Goal: Task Accomplishment & Management: Manage account settings

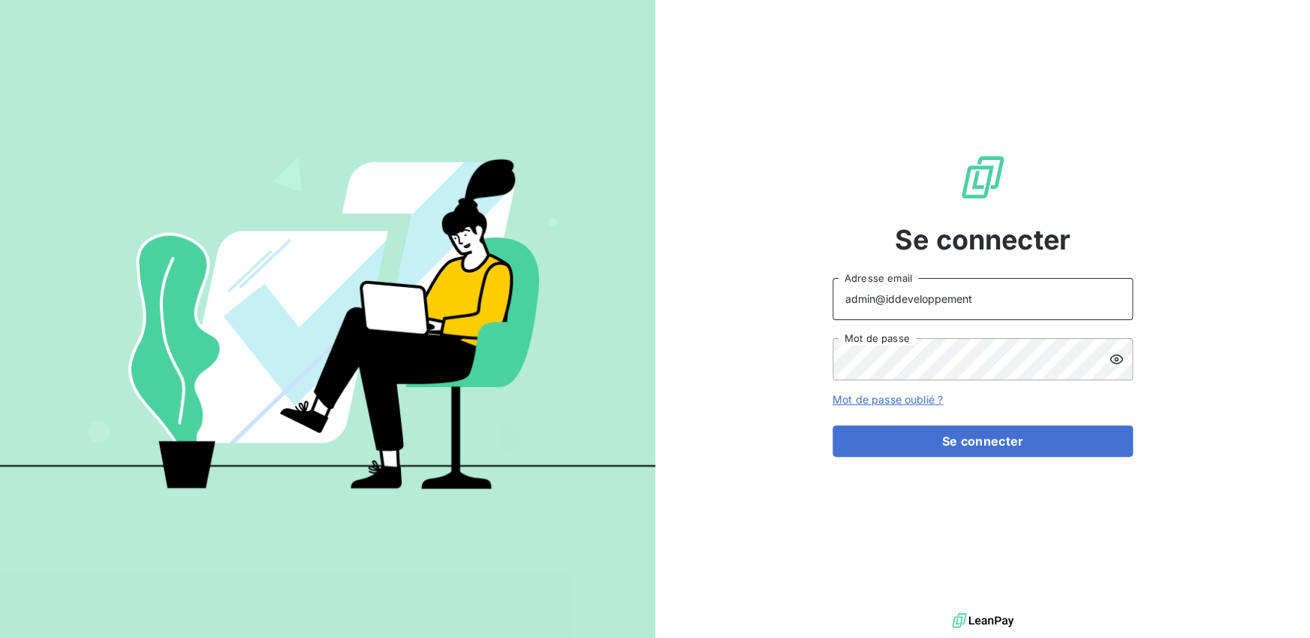
click at [991, 302] on input "admin@iddeveloppement" at bounding box center [983, 299] width 300 height 42
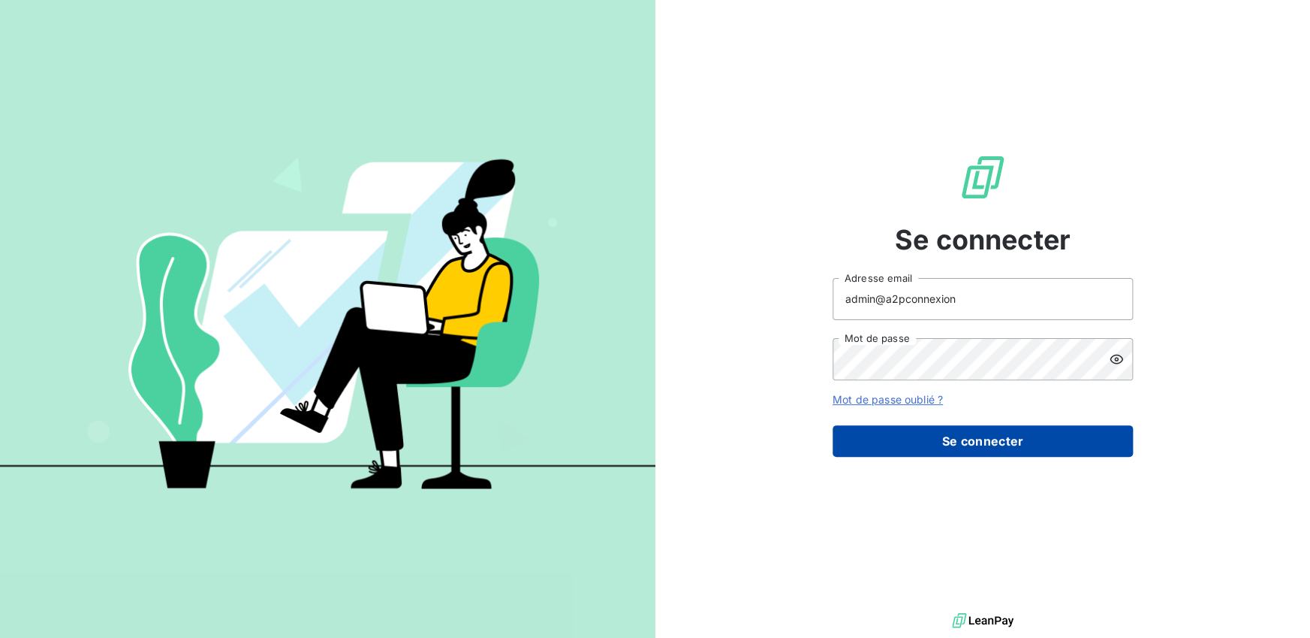
click at [988, 441] on button "Se connecter" at bounding box center [983, 441] width 300 height 32
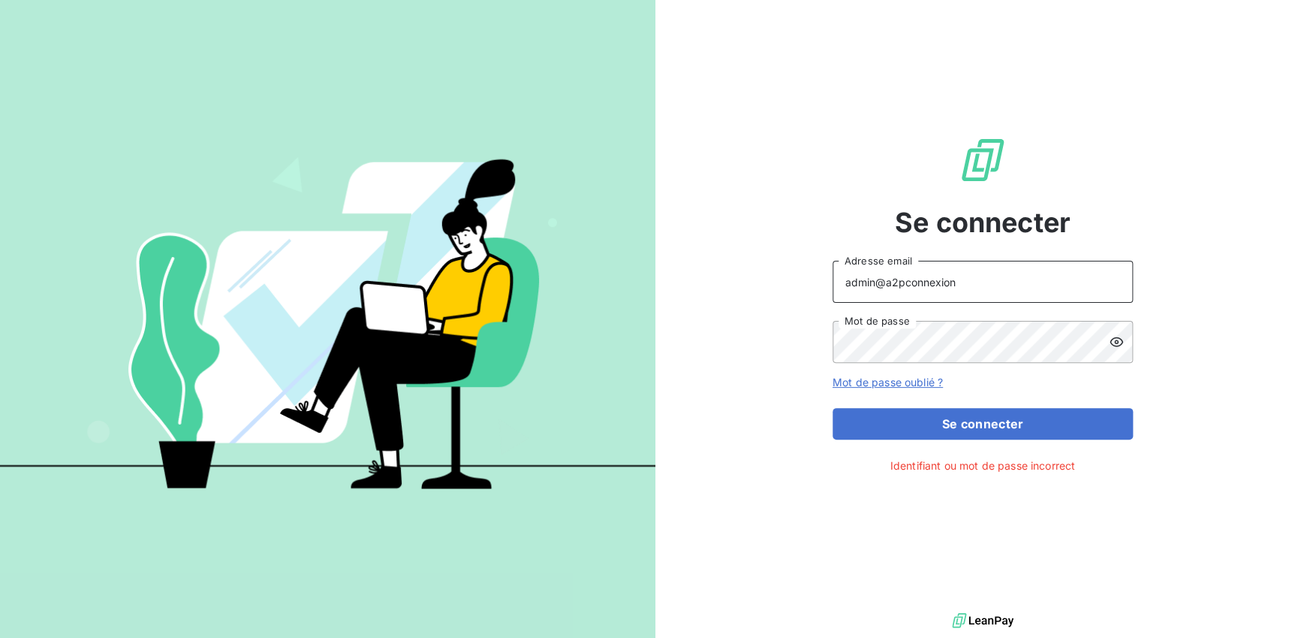
click at [975, 283] on input "admin@a2pconnexion" at bounding box center [983, 282] width 300 height 42
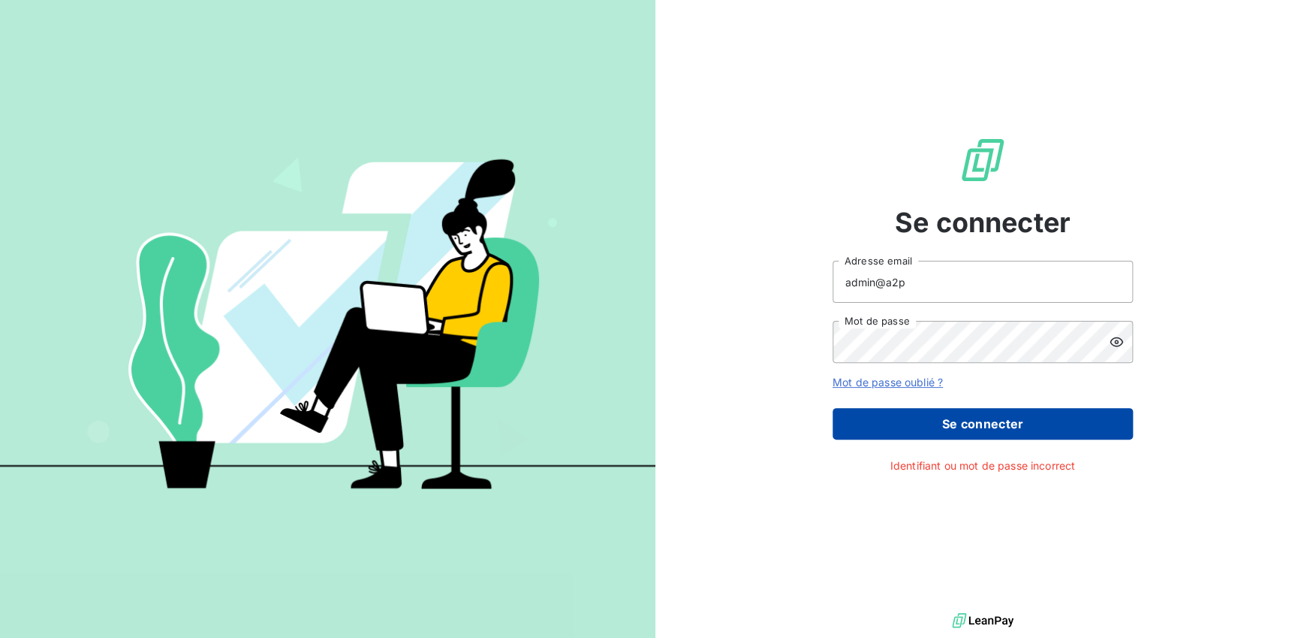
click at [946, 418] on button "Se connecter" at bounding box center [983, 424] width 300 height 32
click at [972, 421] on button "Se connecter" at bounding box center [983, 424] width 300 height 32
click at [951, 297] on input "admin@a2p" at bounding box center [983, 282] width 300 height 42
type input "admin@sbacompta"
click at [935, 418] on button "Se connecter" at bounding box center [983, 424] width 300 height 32
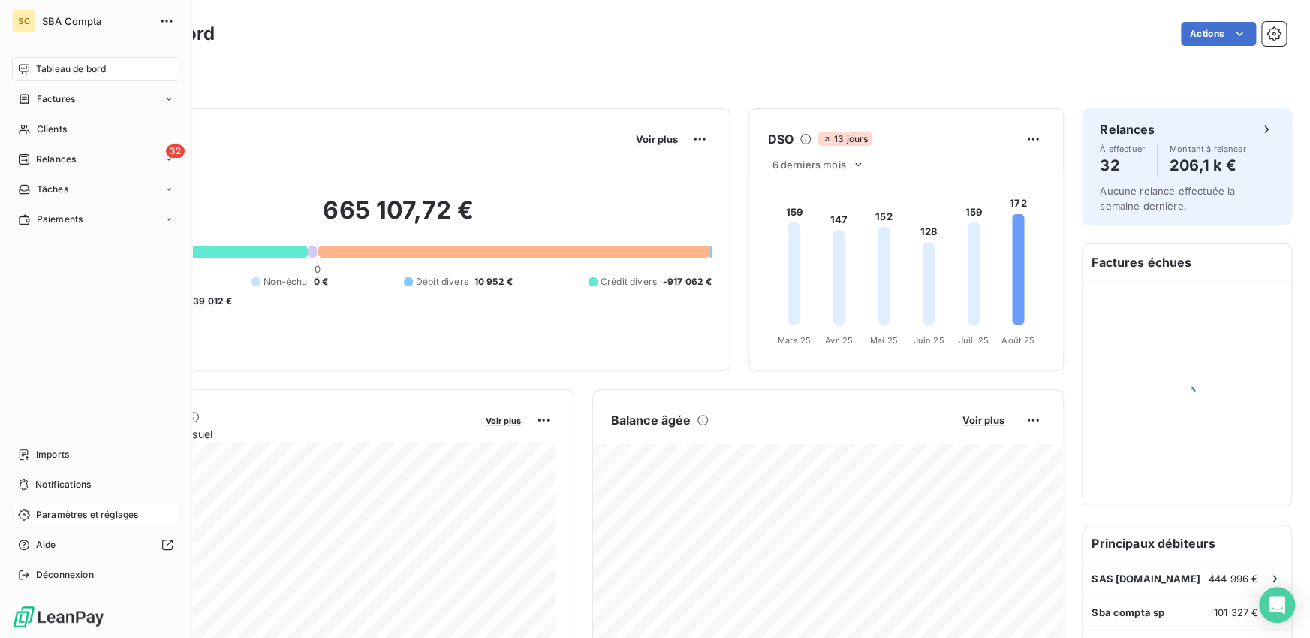
click at [55, 513] on span "Paramètres et réglages" at bounding box center [87, 515] width 102 height 14
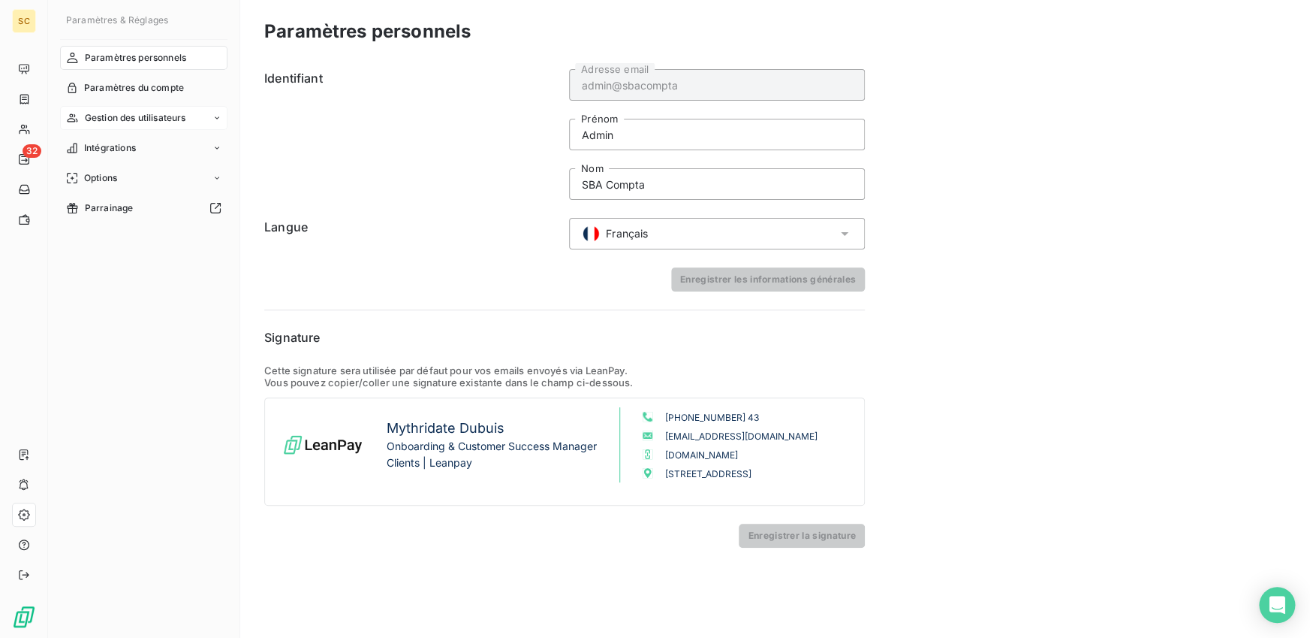
click at [146, 124] on span "Gestion des utilisateurs" at bounding box center [135, 118] width 101 height 14
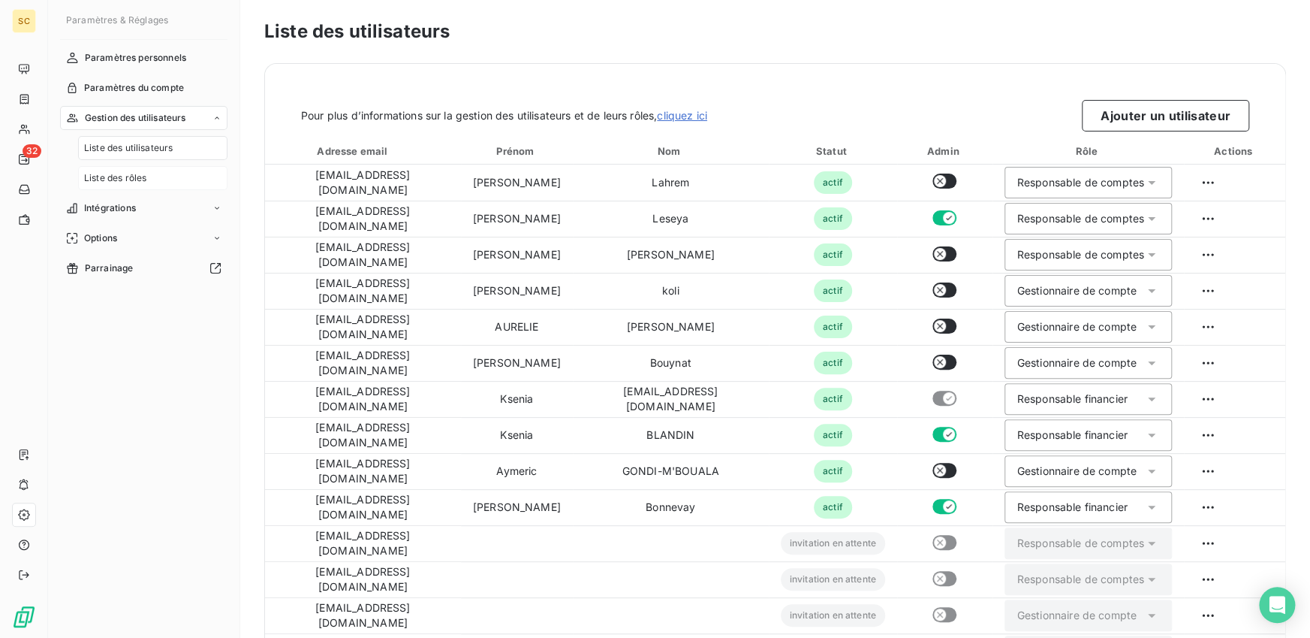
click at [146, 181] on span "Liste des rôles" at bounding box center [115, 178] width 62 height 14
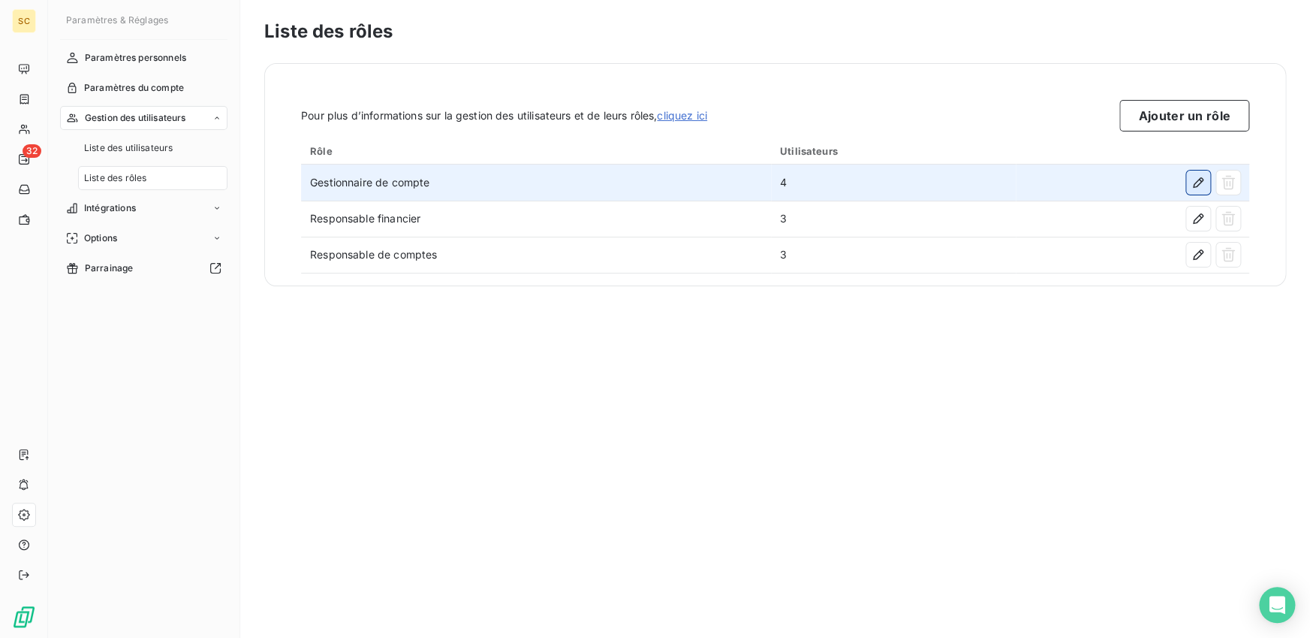
click at [1206, 181] on button "button" at bounding box center [1199, 182] width 24 height 24
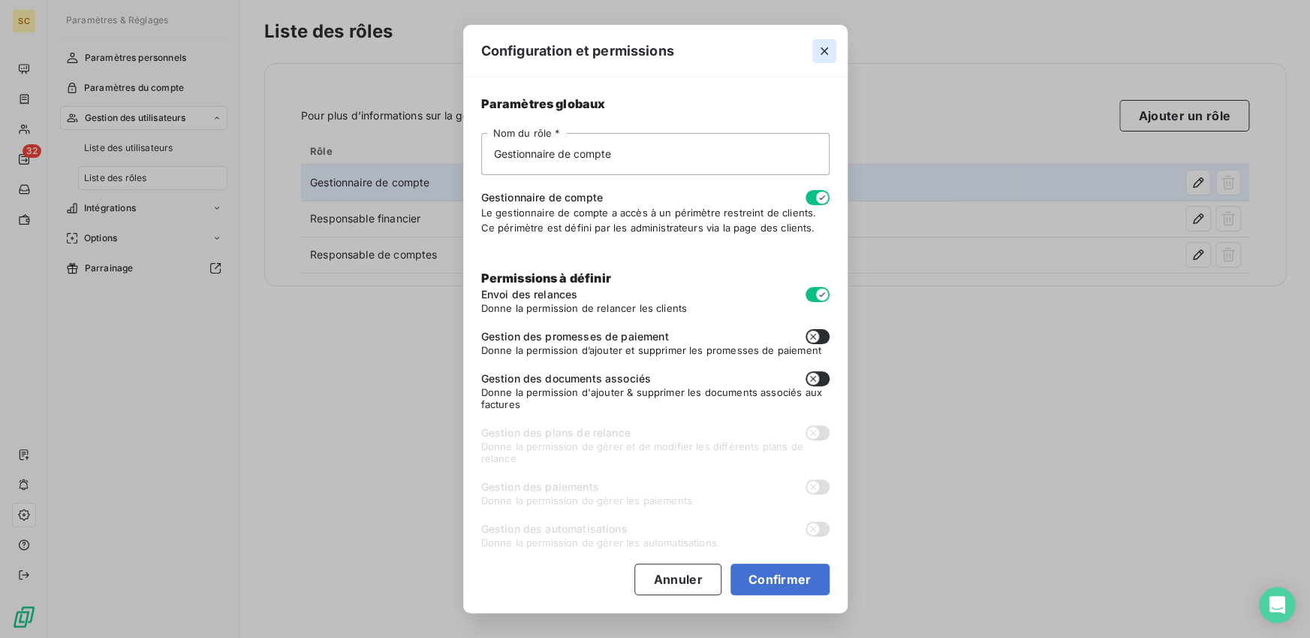
click at [823, 49] on icon "button" at bounding box center [824, 51] width 15 height 15
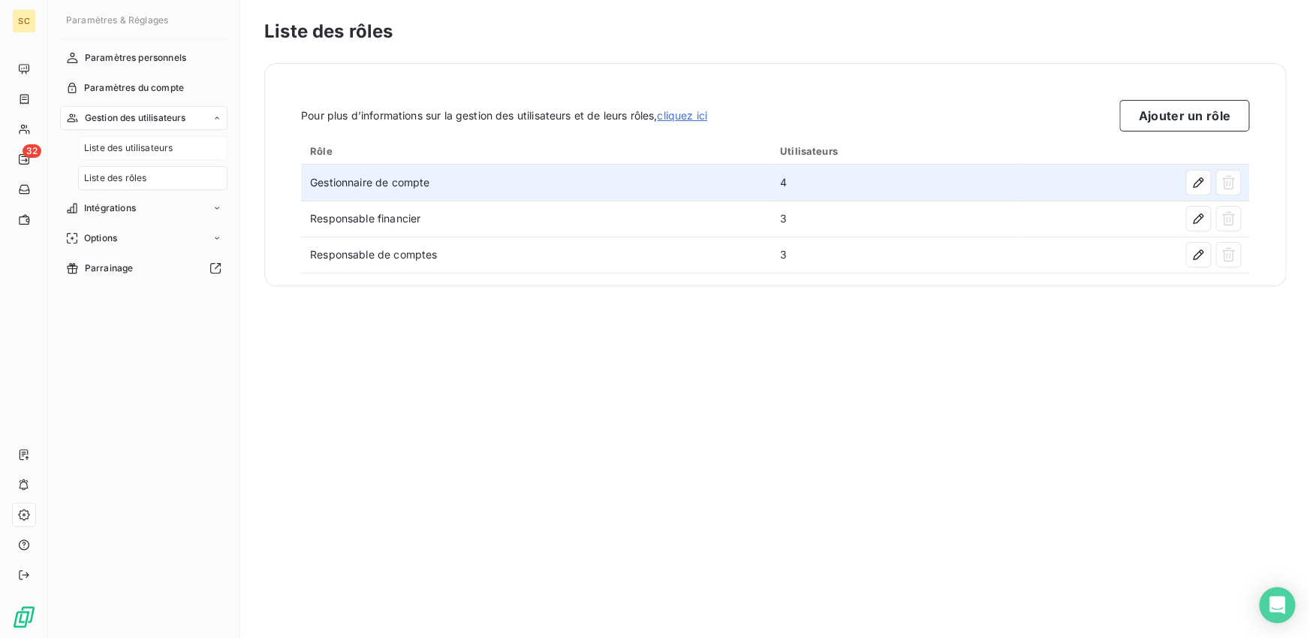
click at [143, 155] on div "Liste des utilisateurs" at bounding box center [152, 148] width 149 height 24
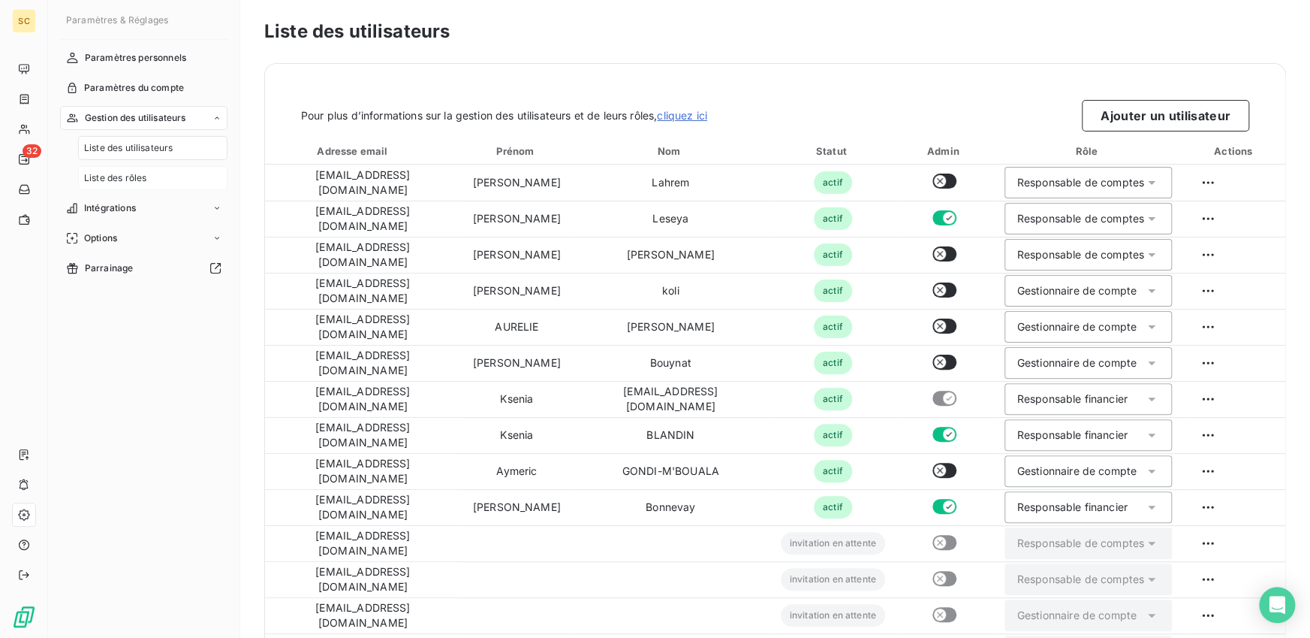
click at [127, 183] on span "Liste des rôles" at bounding box center [115, 178] width 62 height 14
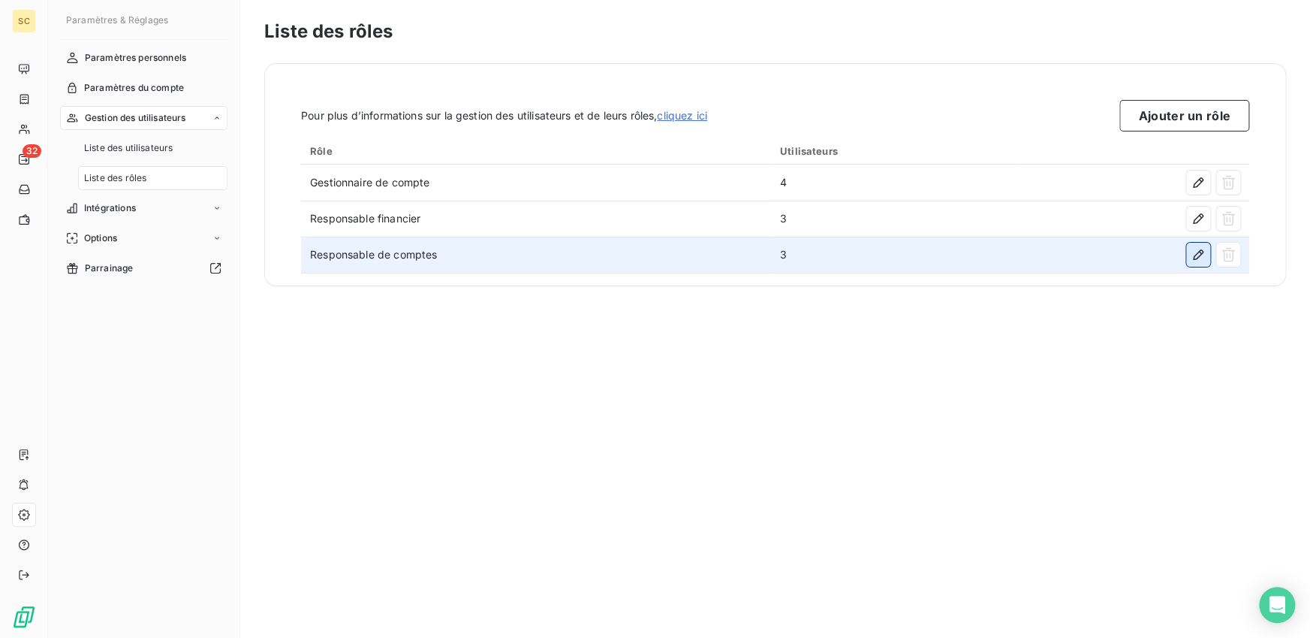
click at [1195, 263] on button "button" at bounding box center [1199, 255] width 24 height 24
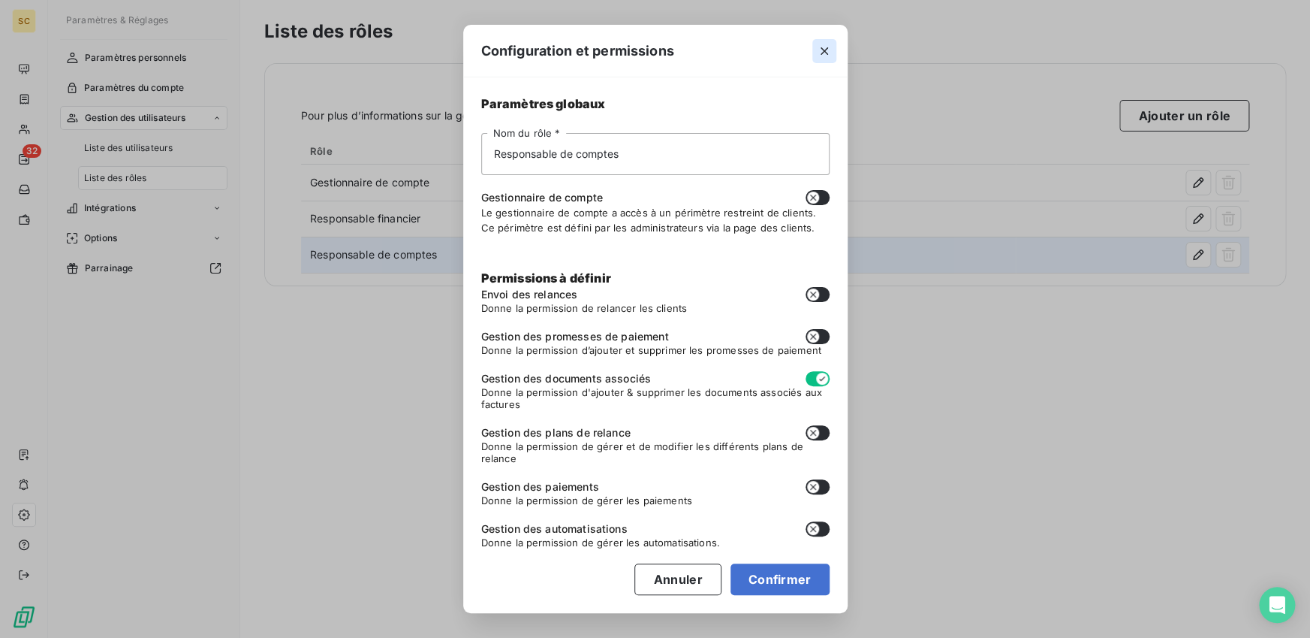
click at [829, 53] on icon "button" at bounding box center [824, 51] width 15 height 15
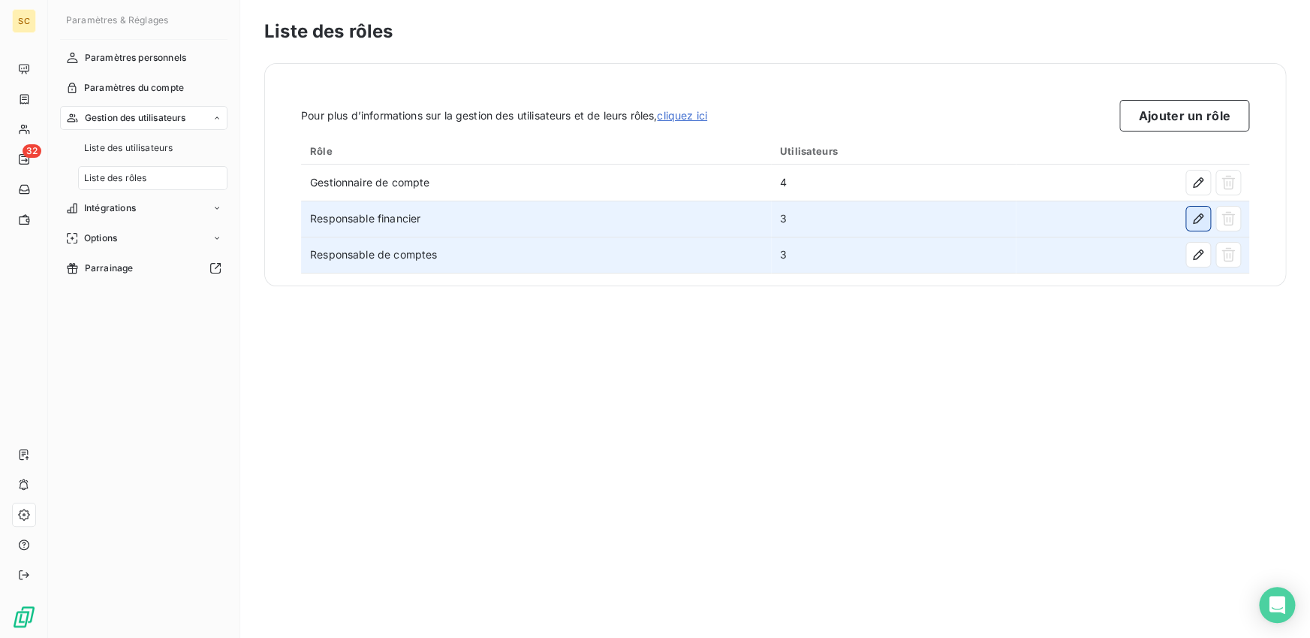
click at [1199, 214] on icon "button" at bounding box center [1198, 218] width 11 height 11
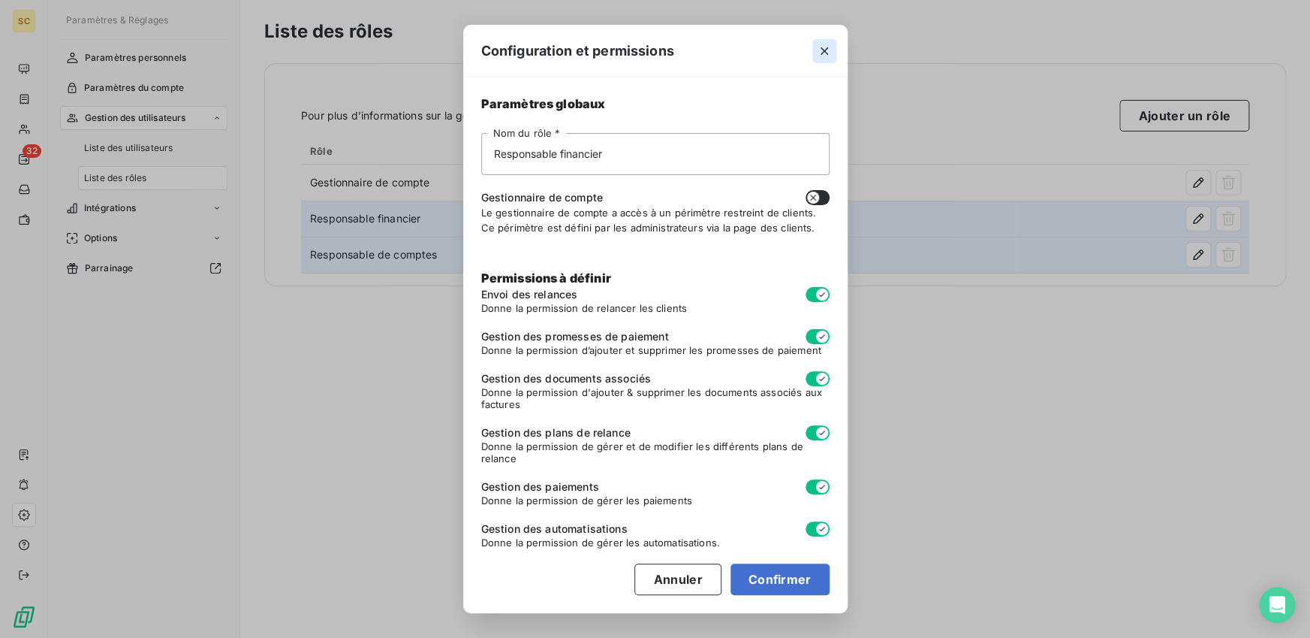
click at [822, 53] on icon "button" at bounding box center [825, 51] width 8 height 8
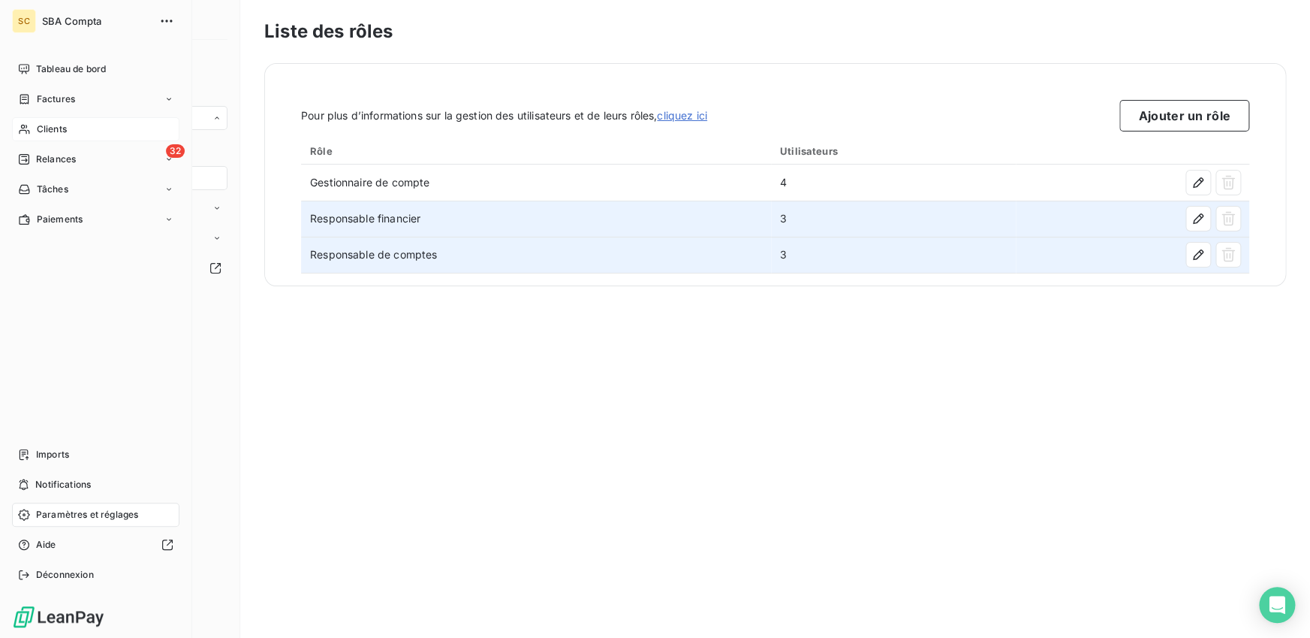
click at [35, 125] on div "Clients" at bounding box center [95, 129] width 167 height 24
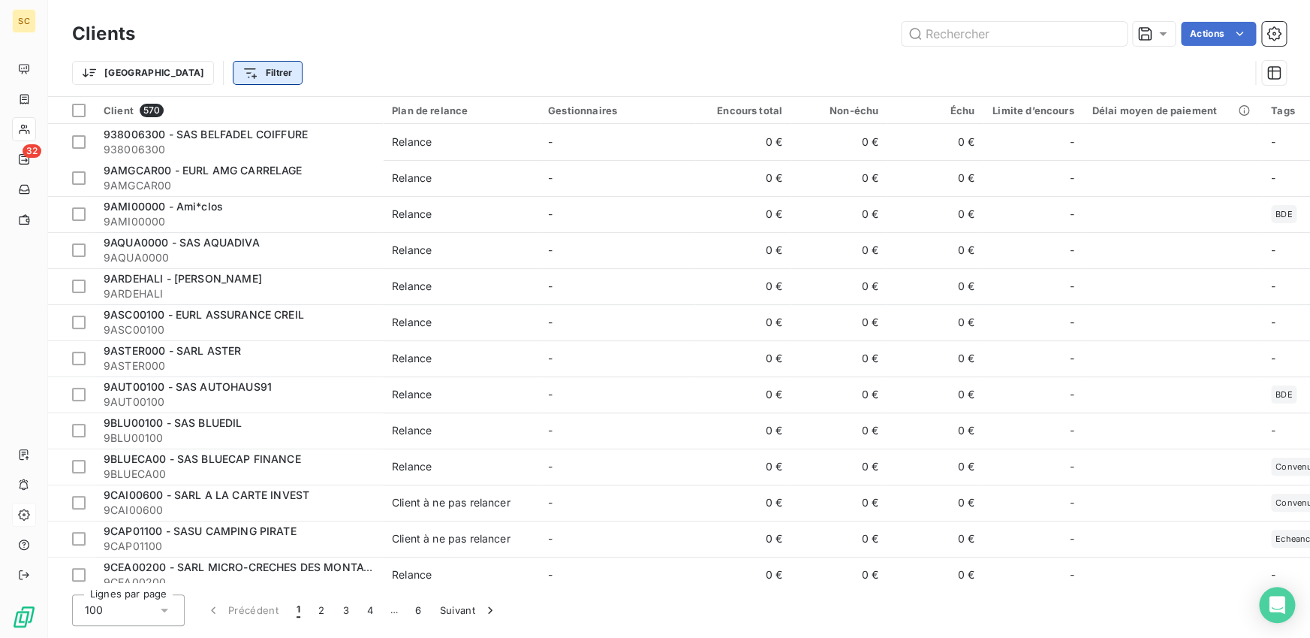
click at [208, 69] on html "SC 32 Clients Actions Trier Filtrer Client 570 Plan de relance Gestionnaires En…" at bounding box center [655, 319] width 1310 height 638
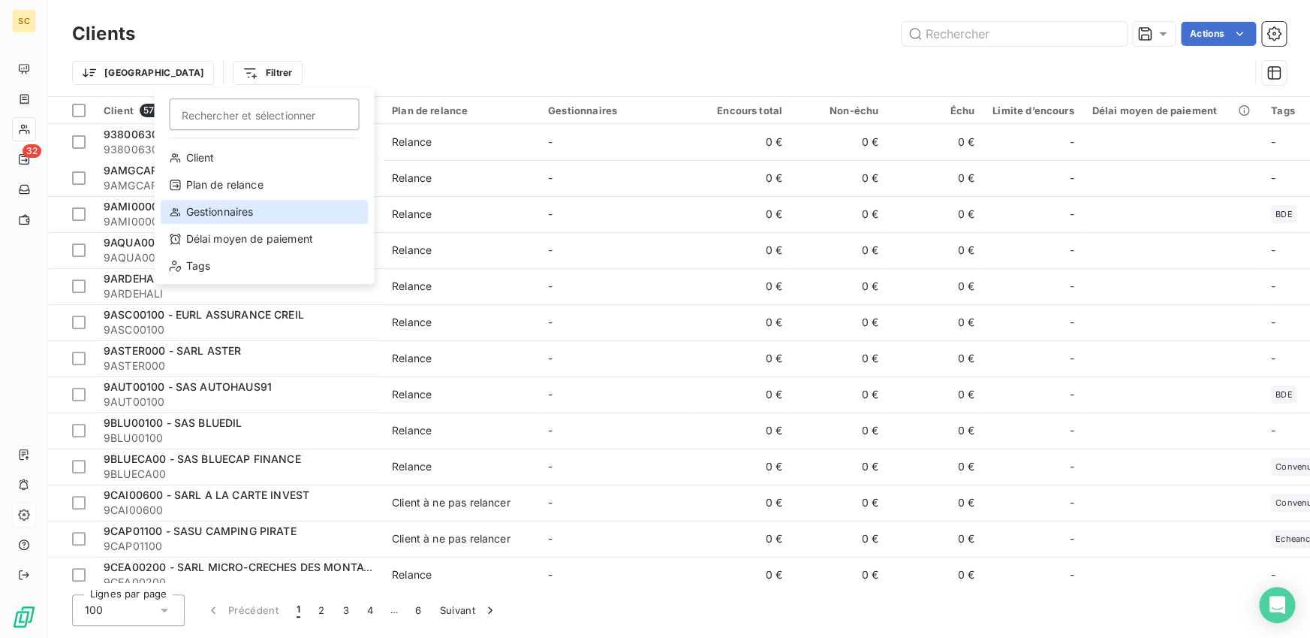
click at [265, 209] on div "Gestionnaires" at bounding box center [264, 212] width 208 height 24
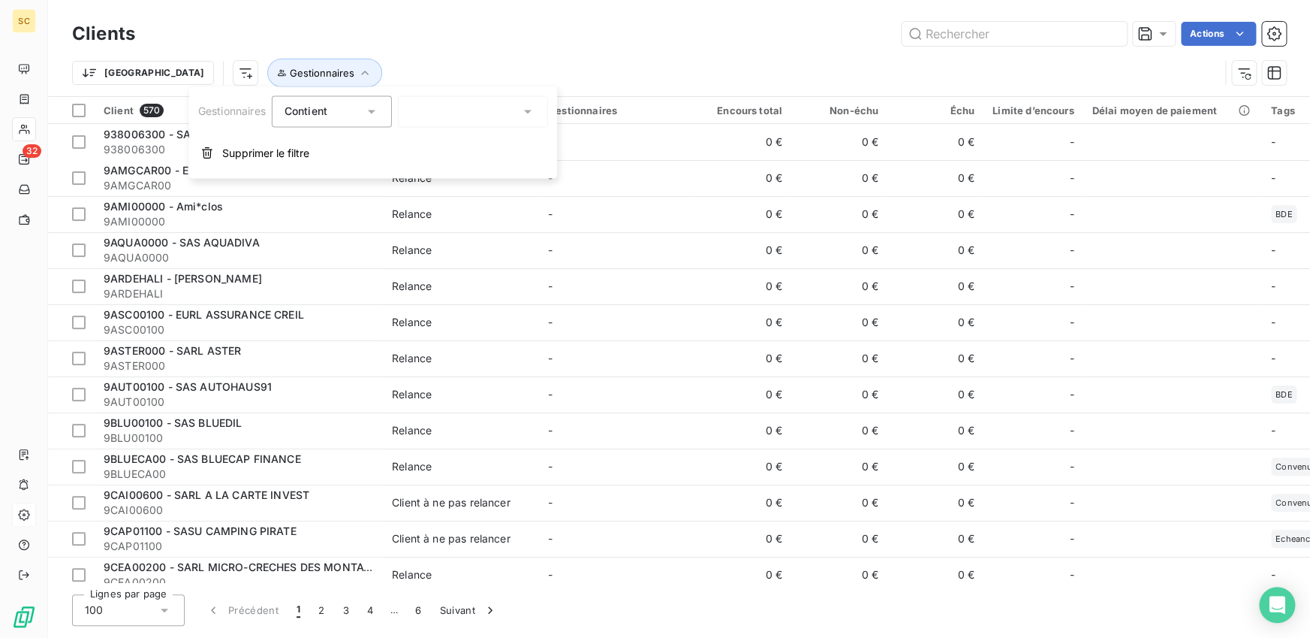
click at [460, 107] on div at bounding box center [473, 111] width 150 height 32
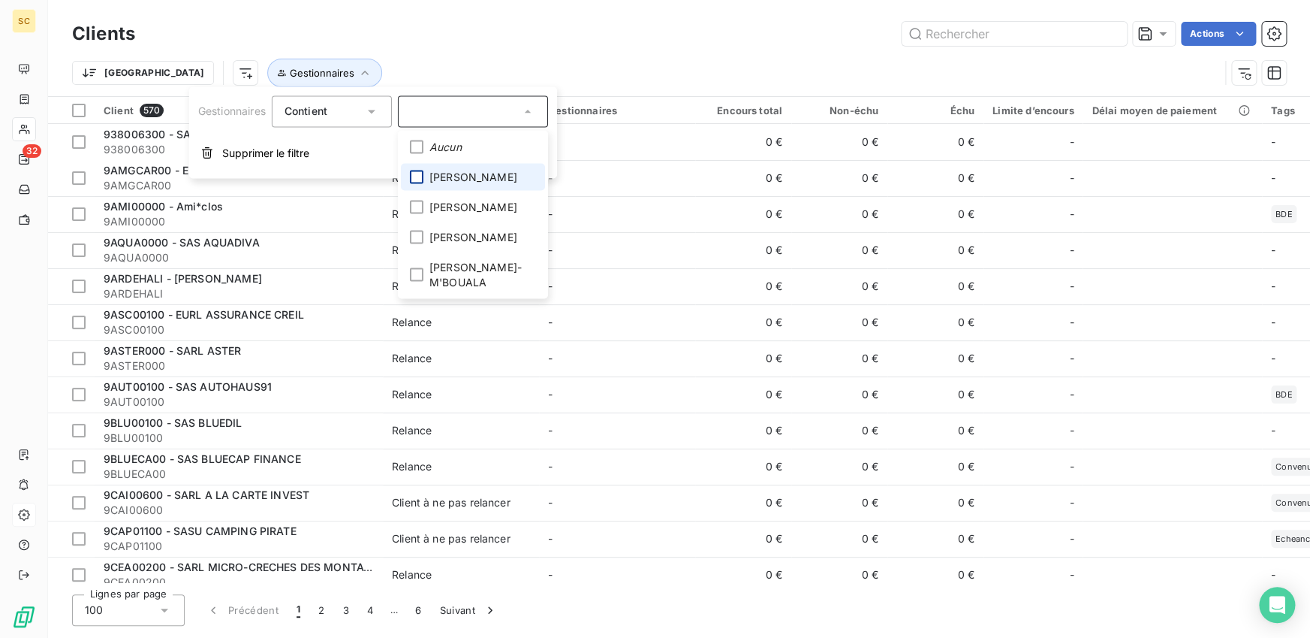
click at [418, 179] on div at bounding box center [417, 177] width 14 height 14
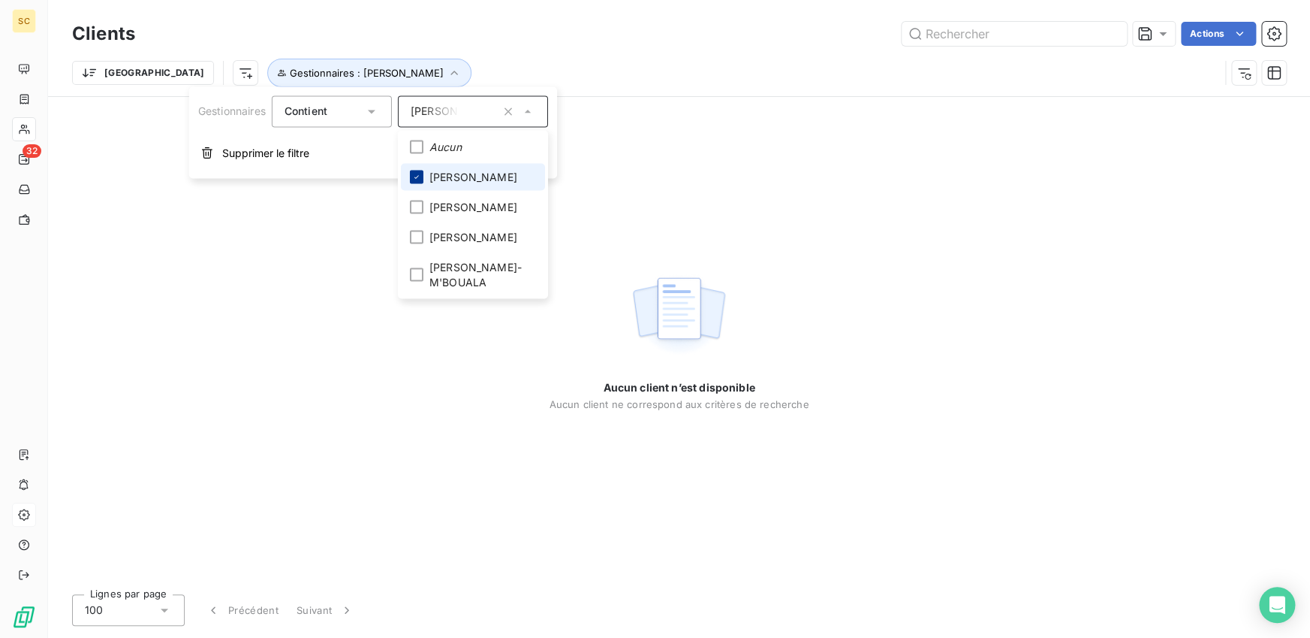
click at [417, 176] on icon at bounding box center [416, 176] width 9 height 9
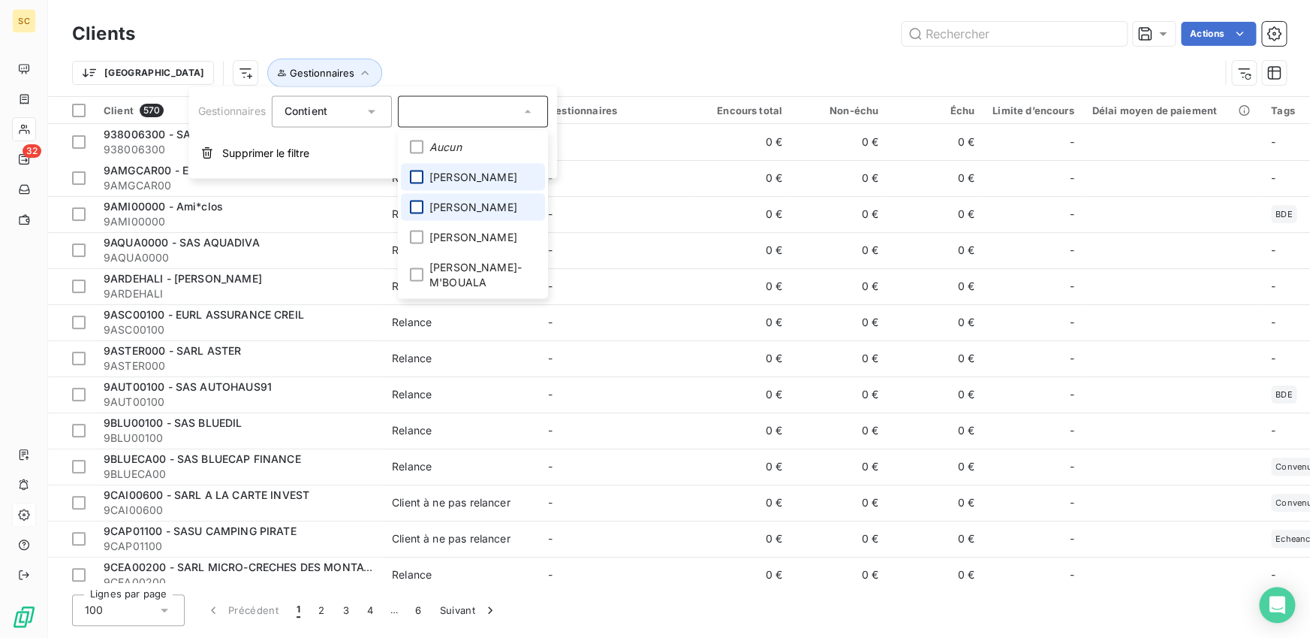
click at [418, 207] on div at bounding box center [417, 207] width 14 height 14
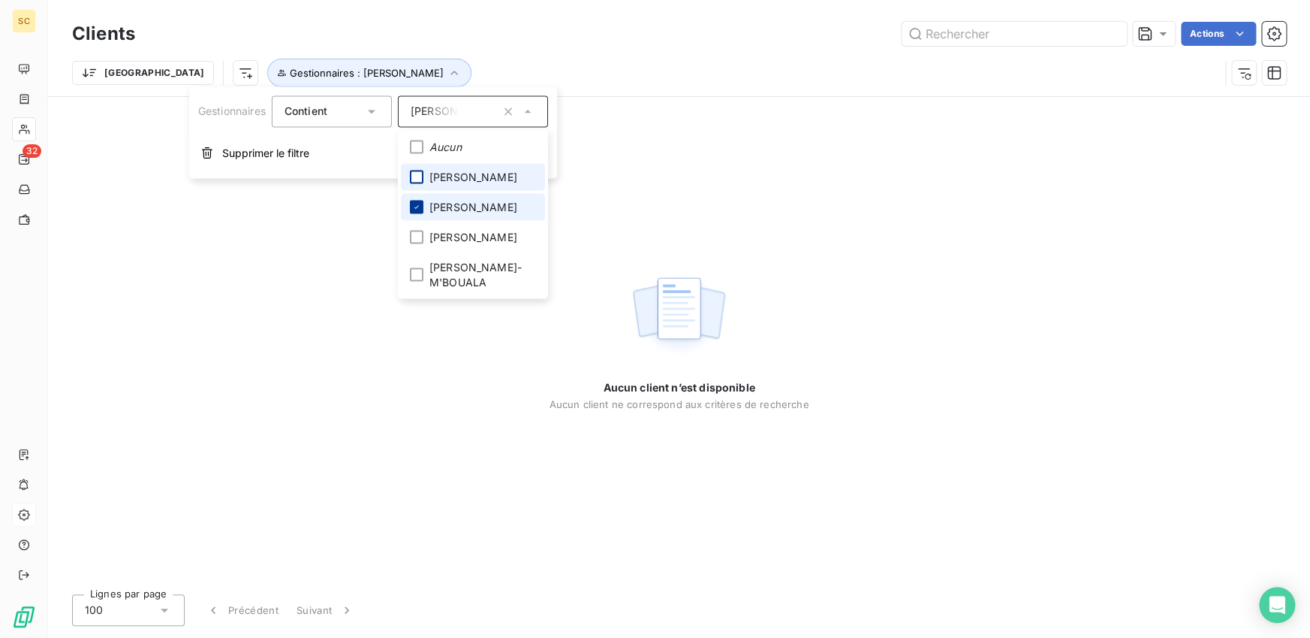
click at [418, 207] on icon at bounding box center [417, 206] width 5 height 3
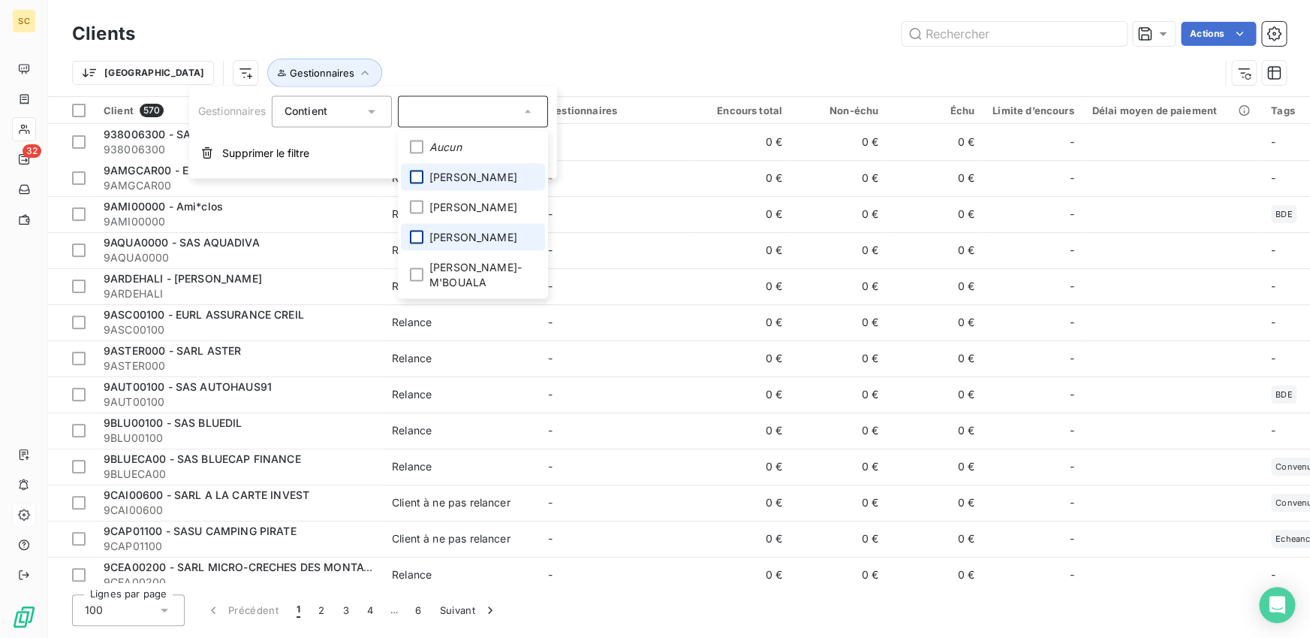
click at [418, 234] on div at bounding box center [417, 237] width 14 height 14
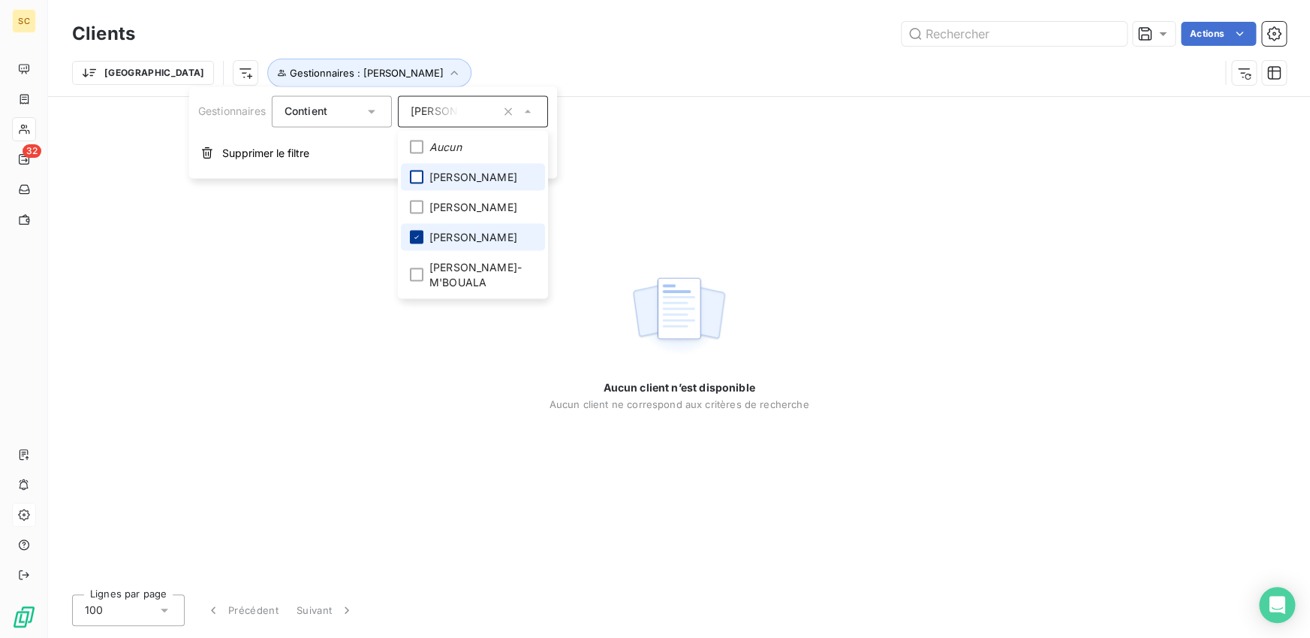
click at [418, 234] on icon at bounding box center [416, 236] width 9 height 9
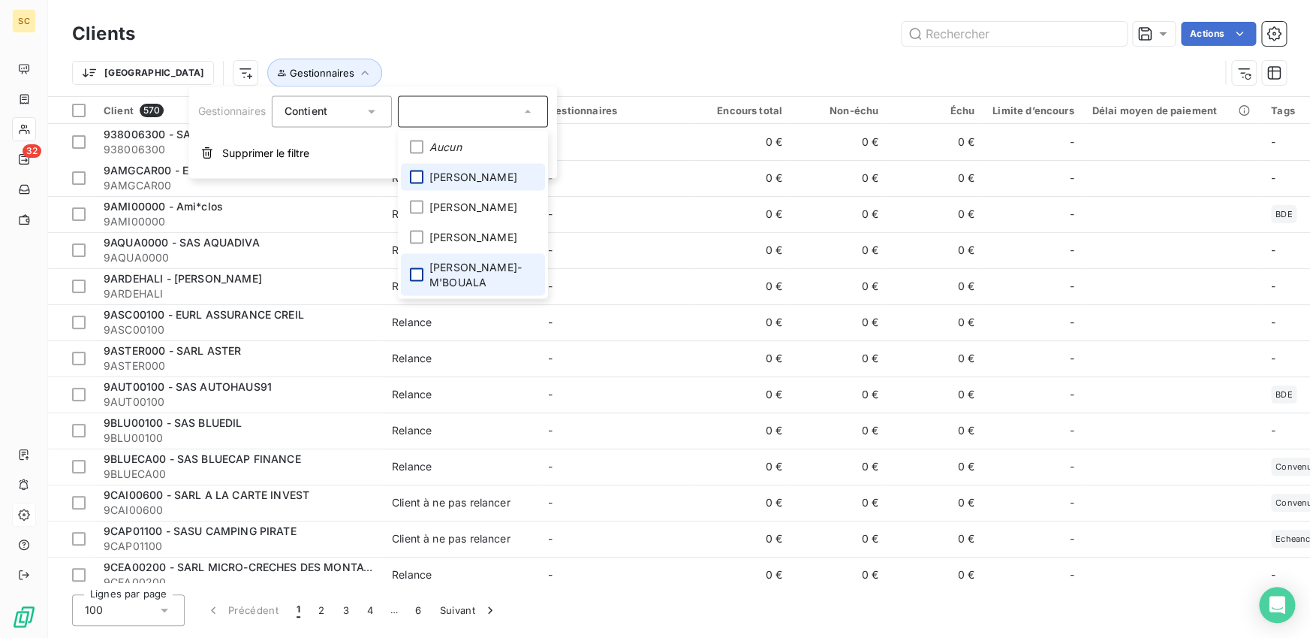
click at [418, 270] on div at bounding box center [417, 274] width 14 height 14
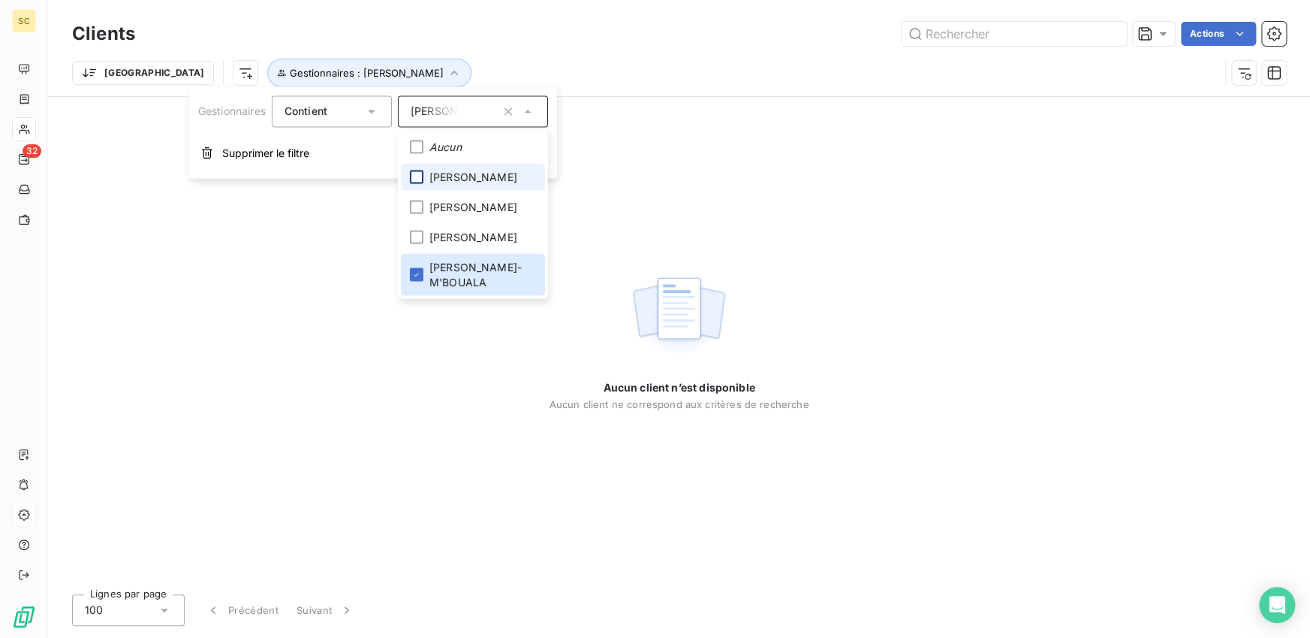
click at [523, 59] on div "Trier Gestionnaires : [PERSON_NAME]-M'BOUALA" at bounding box center [645, 73] width 1147 height 29
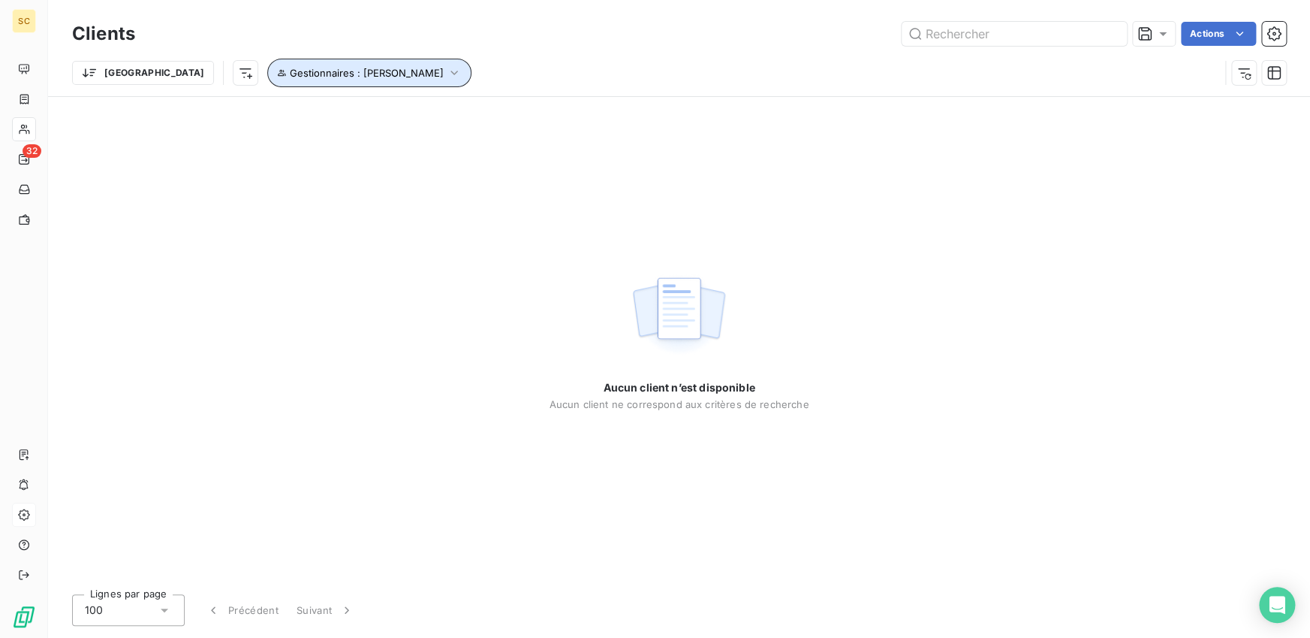
click at [293, 77] on span "Gestionnaires : [PERSON_NAME]" at bounding box center [367, 73] width 154 height 12
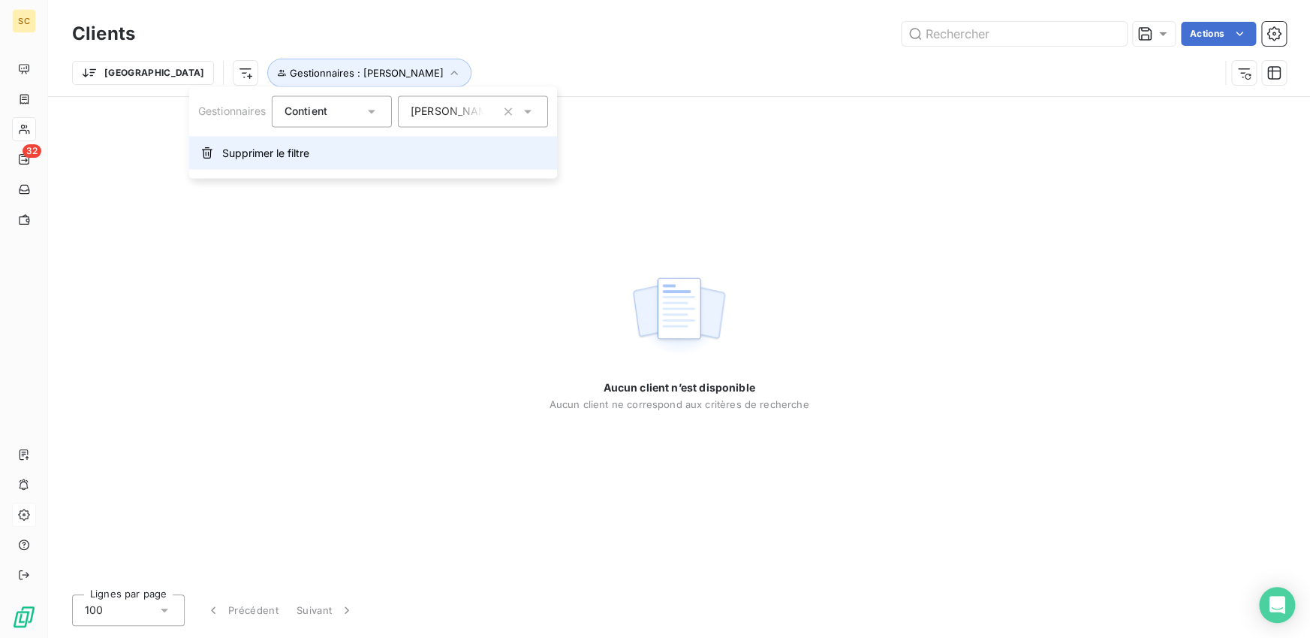
click at [282, 151] on span "Supprimer le filtre" at bounding box center [265, 152] width 87 height 15
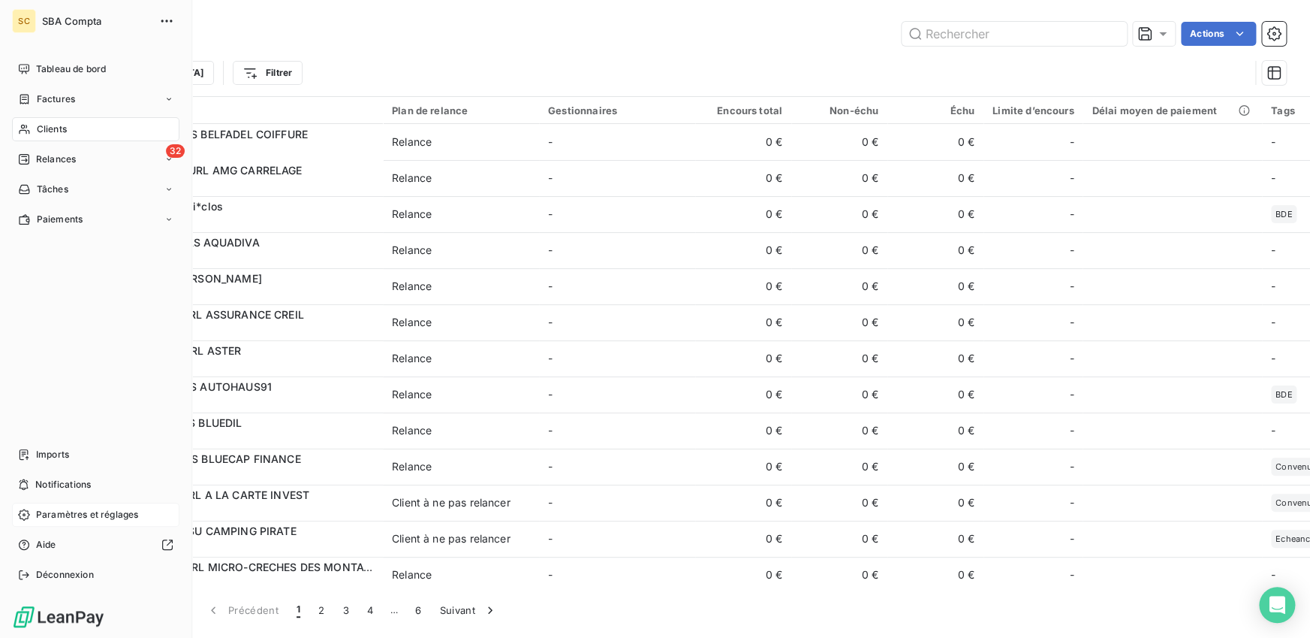
click at [55, 514] on span "Paramètres et réglages" at bounding box center [87, 515] width 102 height 14
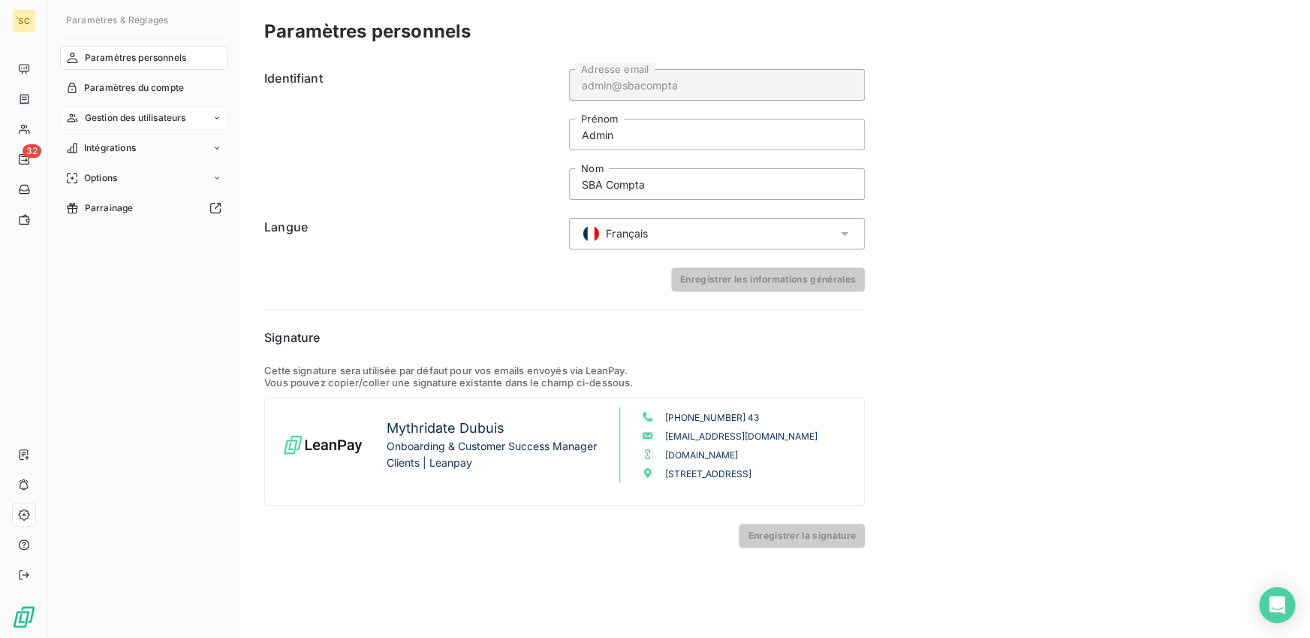
click at [128, 122] on span "Gestion des utilisateurs" at bounding box center [135, 118] width 101 height 14
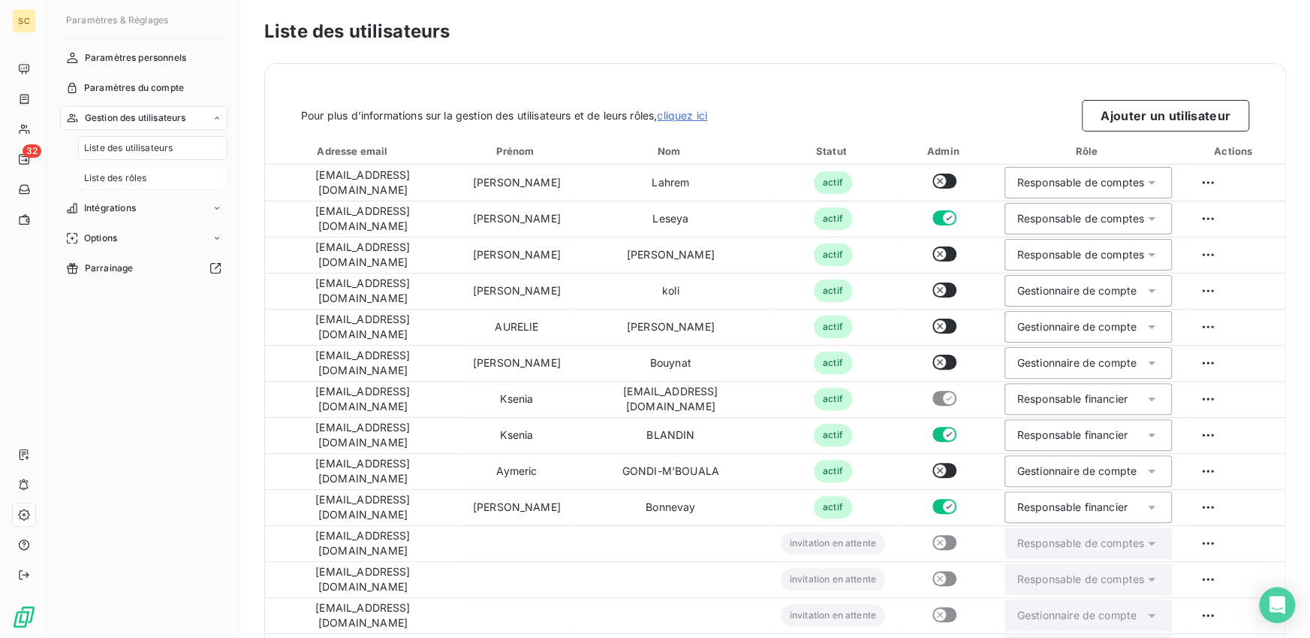
click at [144, 172] on span "Liste des rôles" at bounding box center [115, 178] width 62 height 14
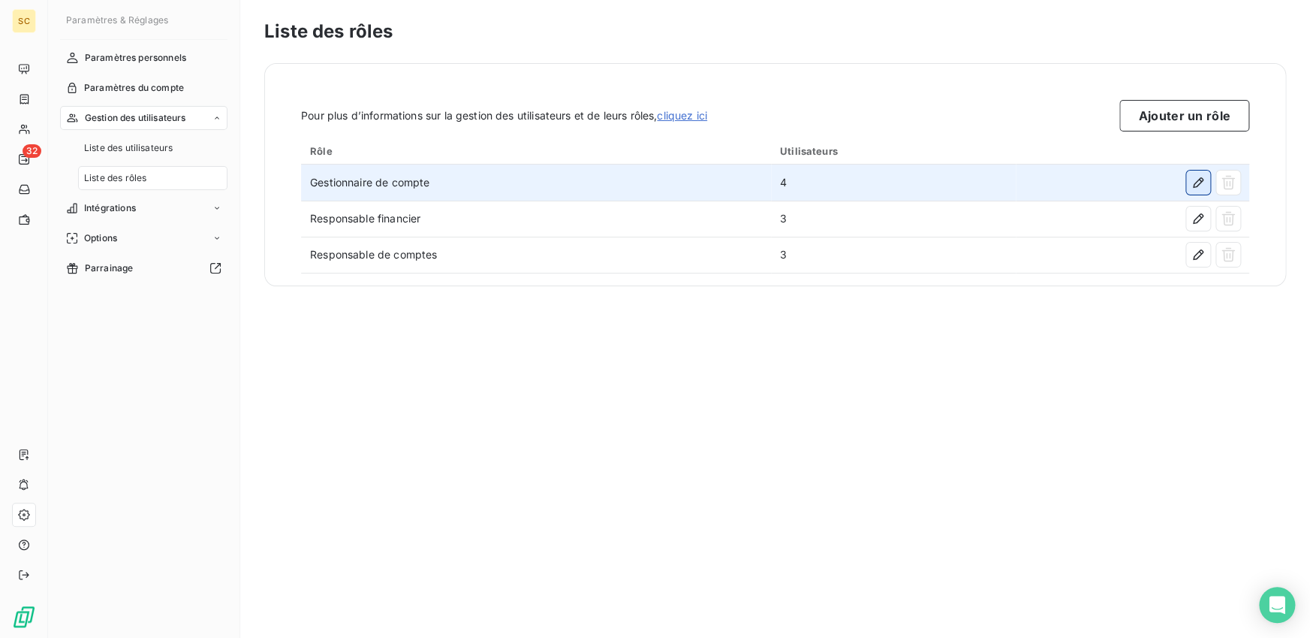
click at [1195, 179] on icon "button" at bounding box center [1198, 182] width 15 height 15
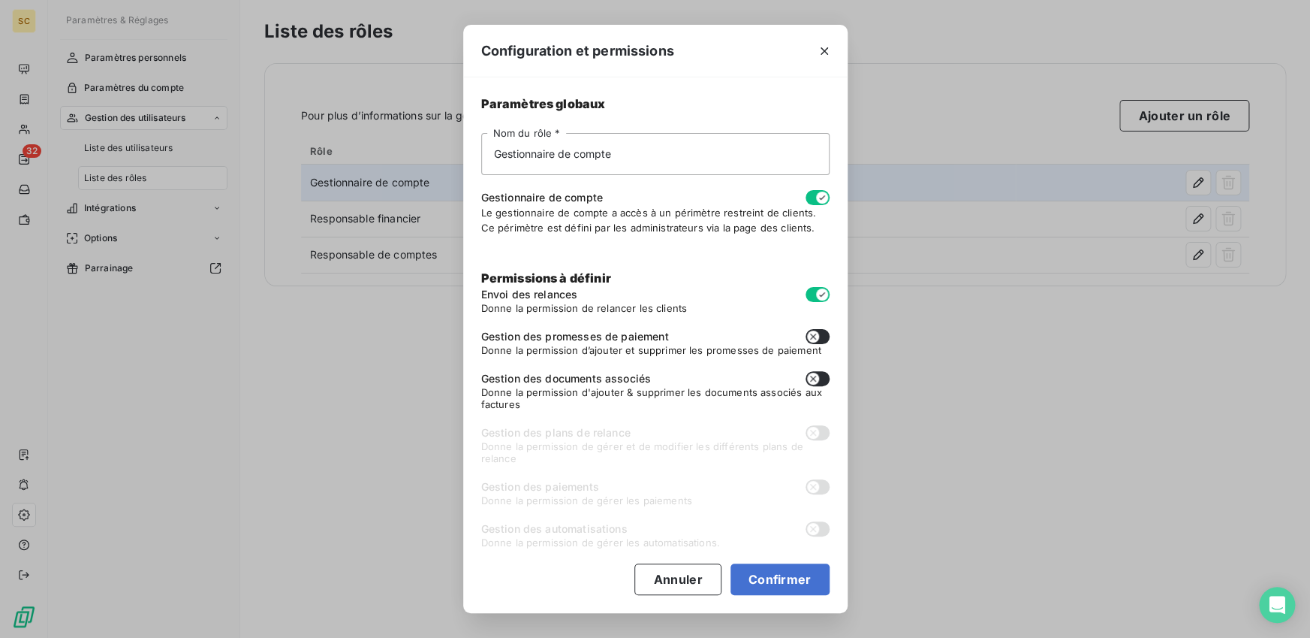
click at [811, 197] on button "button" at bounding box center [818, 197] width 24 height 15
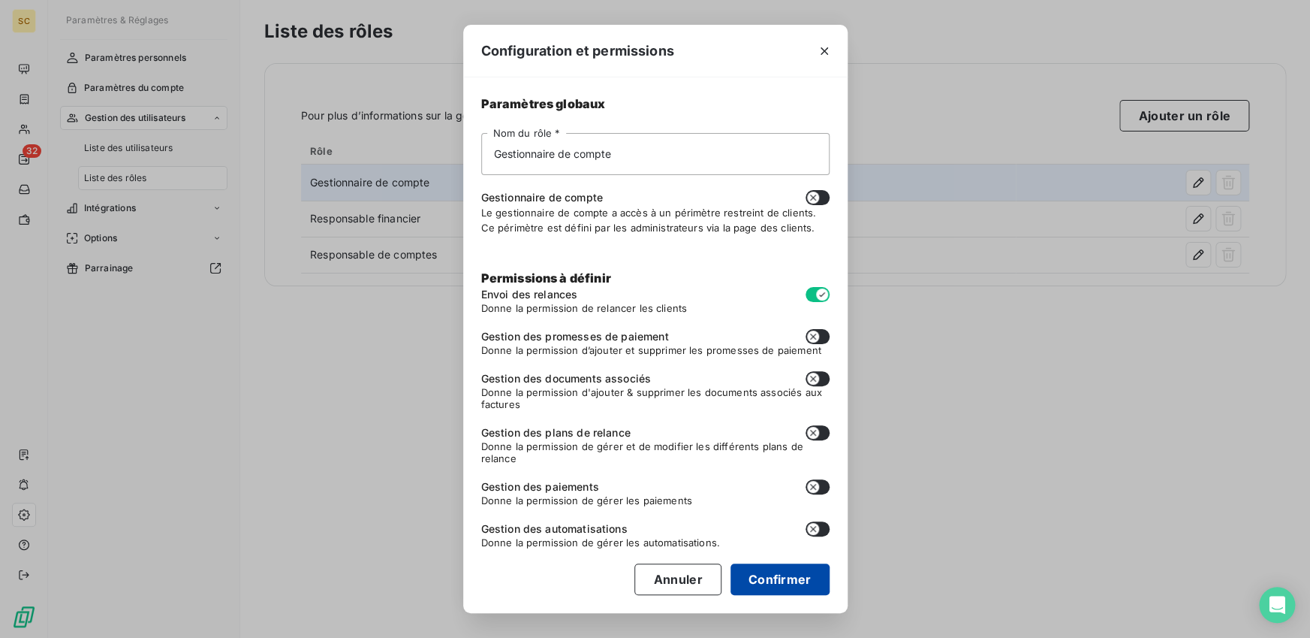
click at [767, 574] on button "Confirmer" at bounding box center [780, 579] width 99 height 32
checkbox input "false"
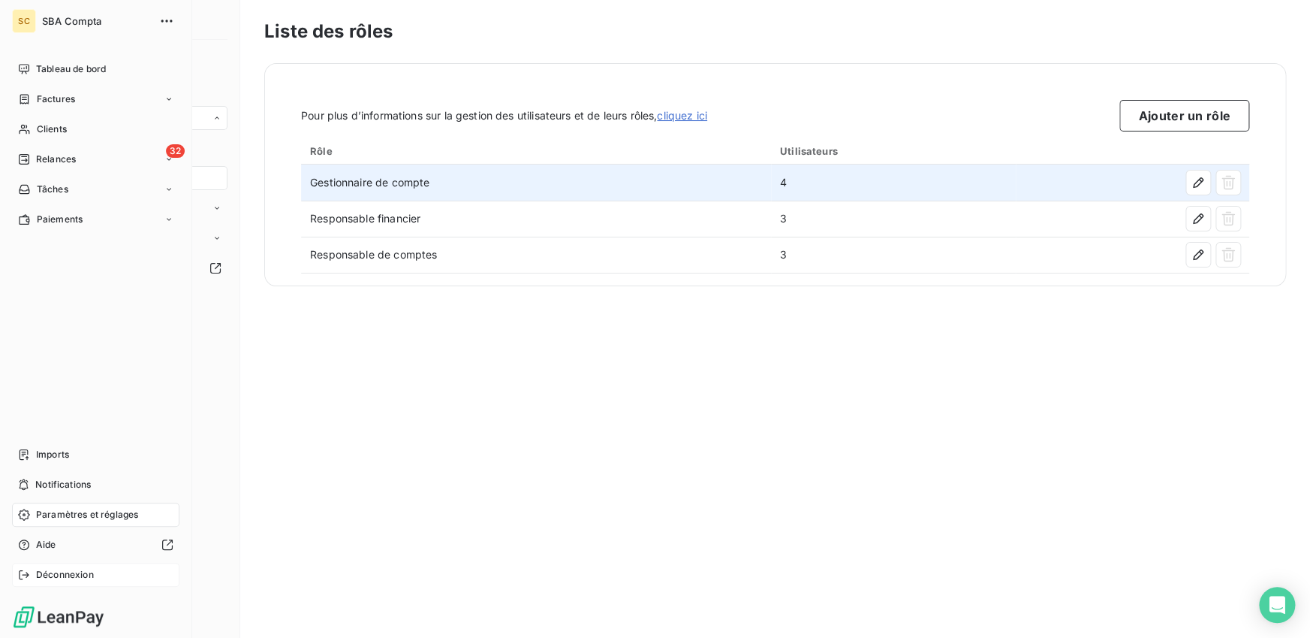
click at [64, 571] on span "Déconnexion" at bounding box center [65, 575] width 58 height 14
